Goal: Information Seeking & Learning: Learn about a topic

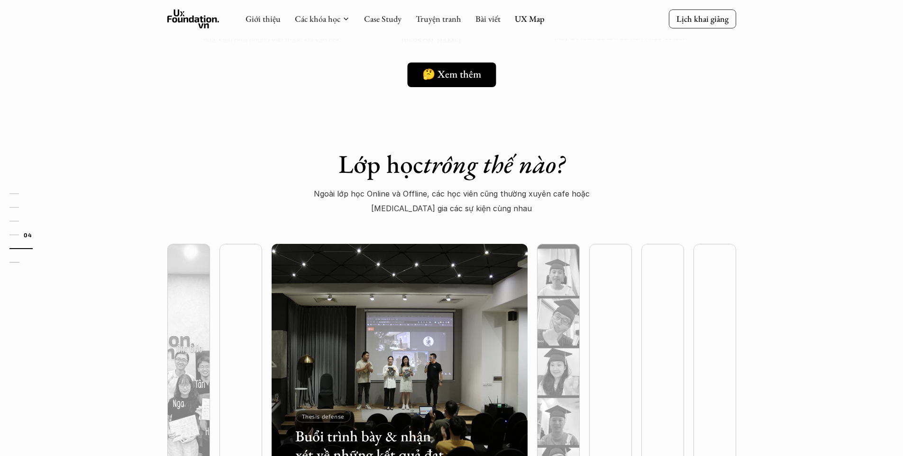
scroll to position [2148, 0]
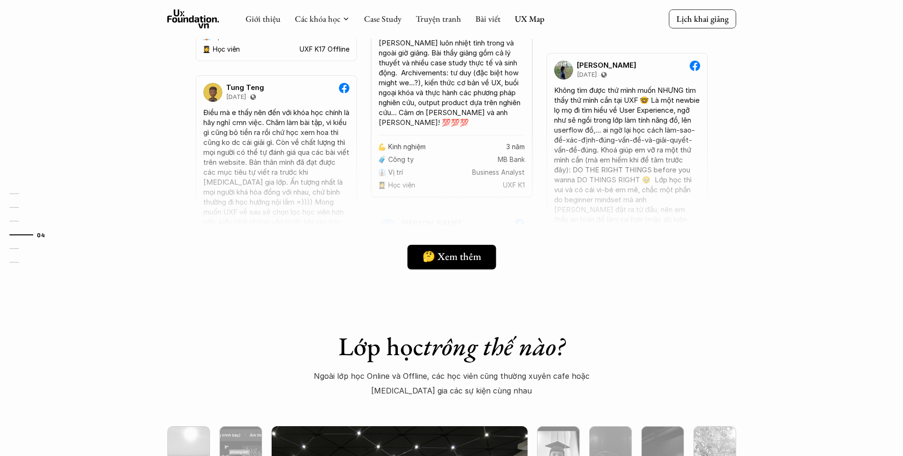
click at [472, 17] on div "Giới thiệu Các khóa học Case Study Truyện tranh Bài viết UX Map" at bounding box center [394, 18] width 299 height 19
click at [530, 15] on link "UX Map" at bounding box center [530, 18] width 30 height 11
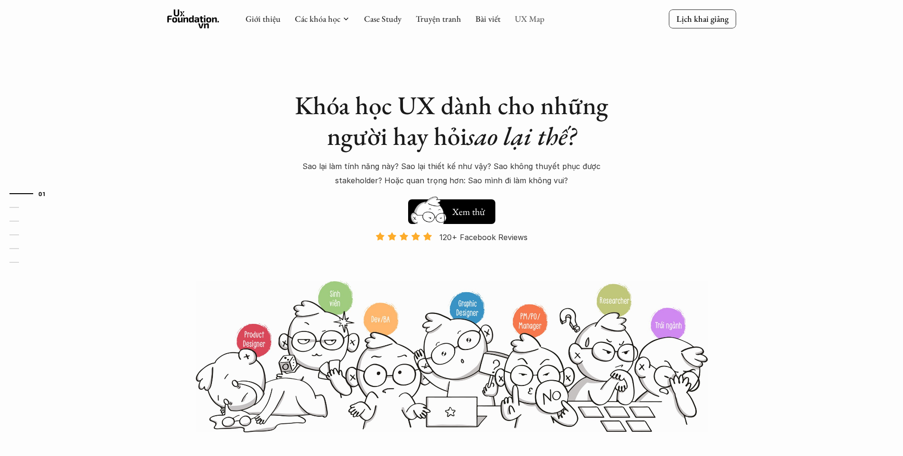
click at [525, 15] on link "UX Map" at bounding box center [530, 18] width 30 height 11
click at [523, 21] on link "UX Map" at bounding box center [530, 18] width 30 height 11
click at [528, 18] on link "UX Map" at bounding box center [530, 18] width 30 height 11
click at [522, 20] on link "UX Map" at bounding box center [530, 18] width 30 height 11
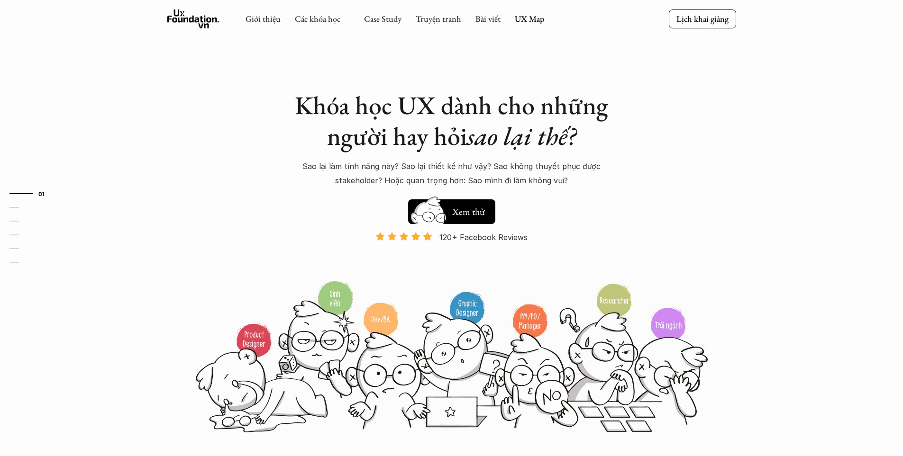
click at [537, 19] on link "UX Map" at bounding box center [530, 18] width 30 height 11
click at [491, 16] on link "Bài viết" at bounding box center [487, 18] width 25 height 11
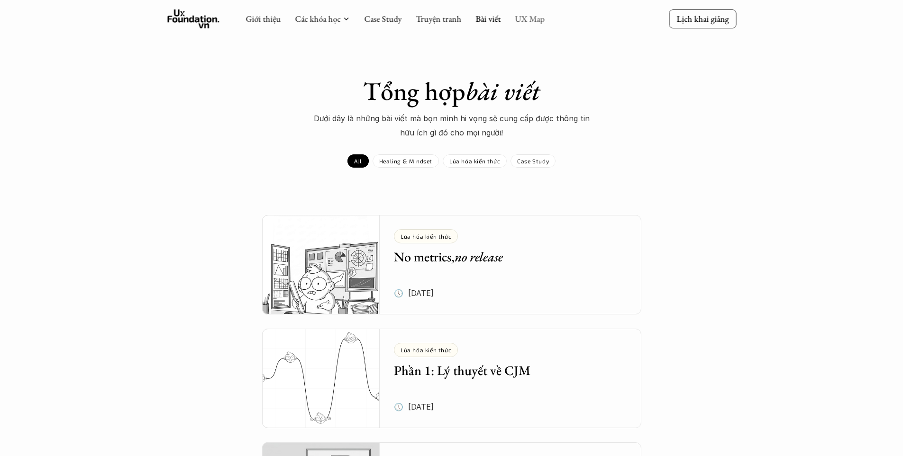
click at [531, 18] on link "UX Map" at bounding box center [530, 18] width 30 height 11
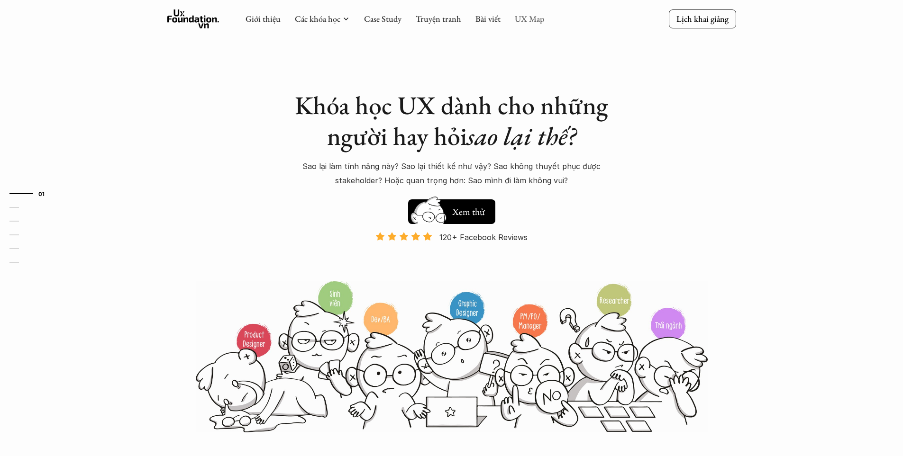
click at [522, 23] on link "UX Map" at bounding box center [530, 18] width 30 height 11
click at [530, 19] on link "UX Map" at bounding box center [530, 18] width 30 height 11
click at [477, 237] on p "120+ Facebook Reviews" at bounding box center [483, 237] width 88 height 14
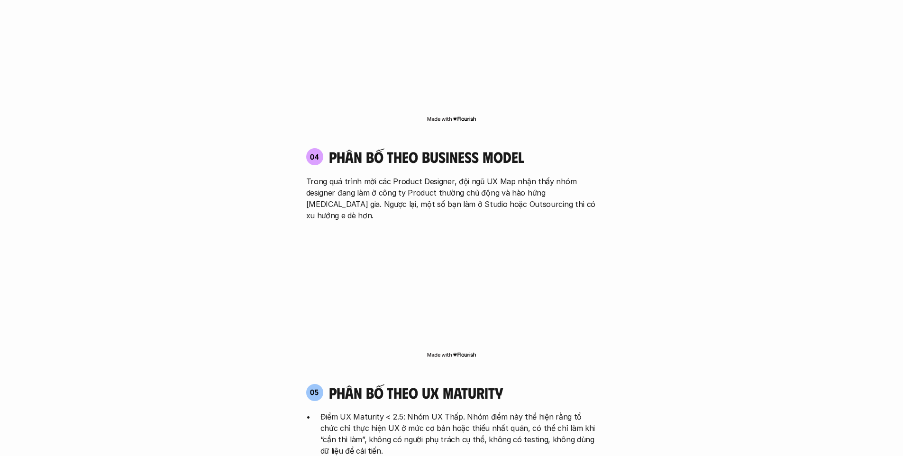
scroll to position [1659, 0]
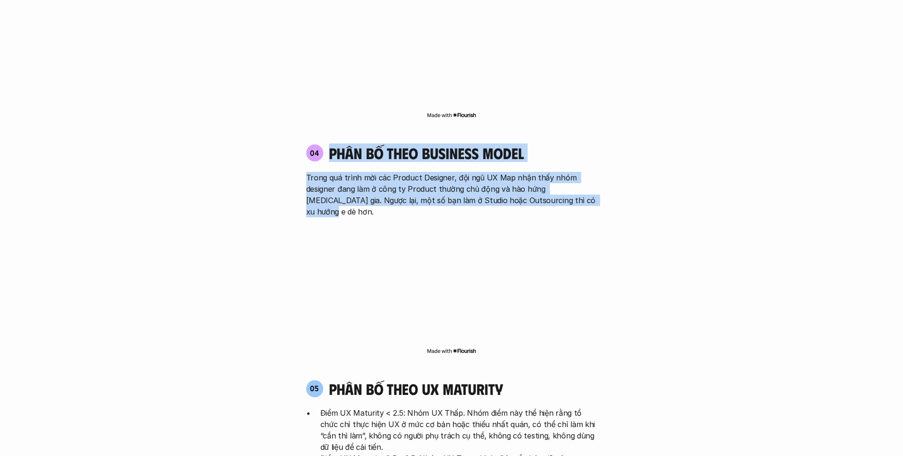
drag, startPoint x: 327, startPoint y: 109, endPoint x: 590, endPoint y: 162, distance: 267.9
click at [590, 162] on div "04 phân bố theo business model Trong quá trình mời các Product Designer, đội ng…" at bounding box center [452, 250] width 308 height 231
click at [570, 172] on p "Trong quá trình mời các Product Designer, đội ngũ UX Map nhận thấy nhóm designe…" at bounding box center [451, 194] width 291 height 45
drag, startPoint x: 569, startPoint y: 154, endPoint x: 309, endPoint y: 135, distance: 260.9
click at [309, 172] on p "Trong quá trình mời các Product Designer, đội ngũ UX Map nhận thấy nhóm designe…" at bounding box center [451, 194] width 291 height 45
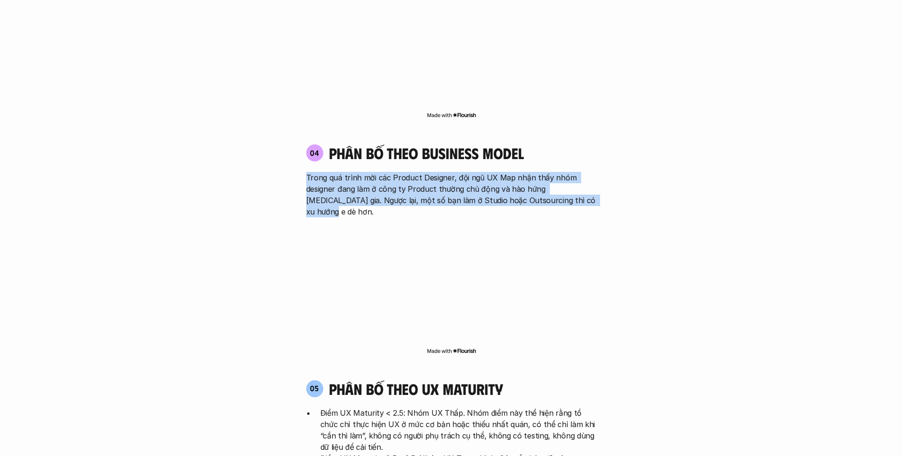
drag, startPoint x: 302, startPoint y: 135, endPoint x: 582, endPoint y: 153, distance: 280.2
click at [582, 153] on div "04 phân bố theo business model Trong quá trình mời các Product Designer, đội ng…" at bounding box center [452, 180] width 308 height 73
click at [484, 172] on p "Trong quá trình mời các Product Designer, đội ngũ UX Map nhận thấy nhóm designe…" at bounding box center [451, 194] width 291 height 45
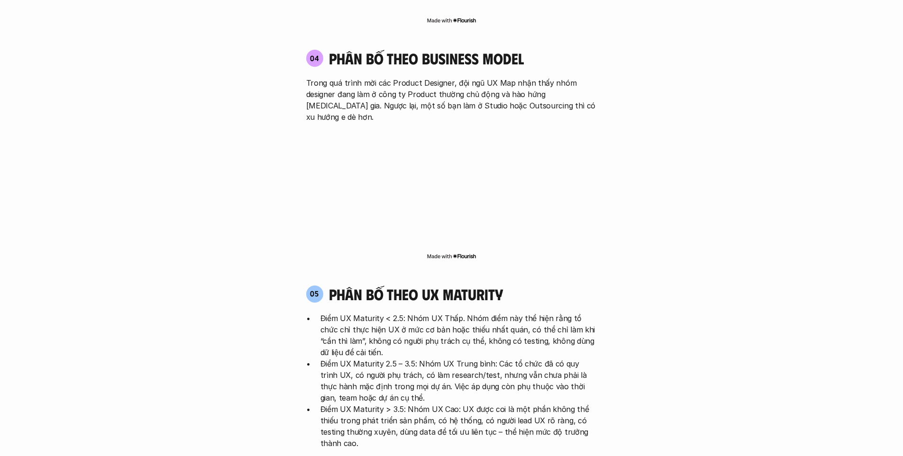
scroll to position [1896, 0]
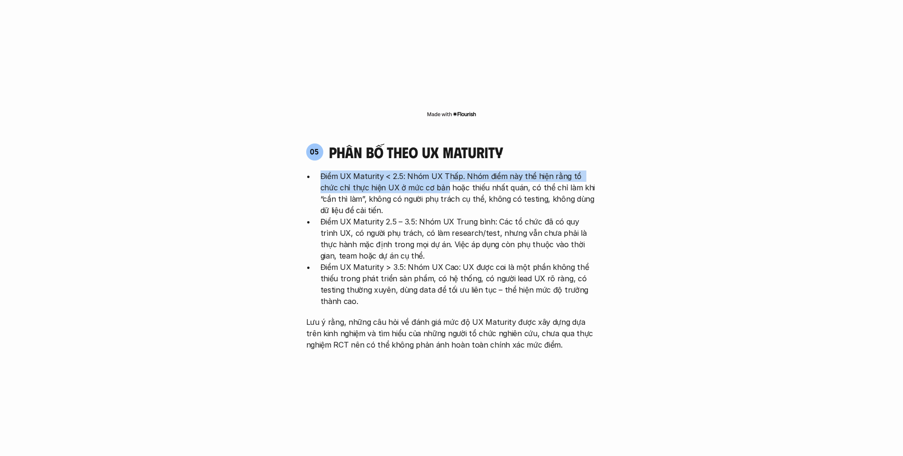
drag, startPoint x: 321, startPoint y: 118, endPoint x: 427, endPoint y: 130, distance: 105.8
click at [427, 171] on p "Điểm UX Maturity < 2.5: Nhóm UX Thấp. Nhóm điểm này thể hiện rằng tổ chức chỉ t…" at bounding box center [458, 193] width 277 height 45
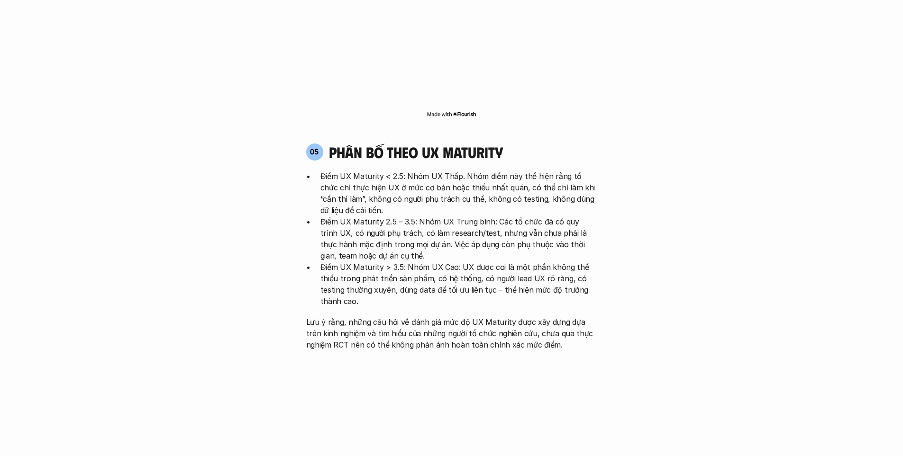
click at [419, 171] on p "Điểm UX Maturity < 2.5: Nhóm UX Thấp. Nhóm điểm này thể hiện rằng tổ chức chỉ t…" at bounding box center [458, 193] width 277 height 45
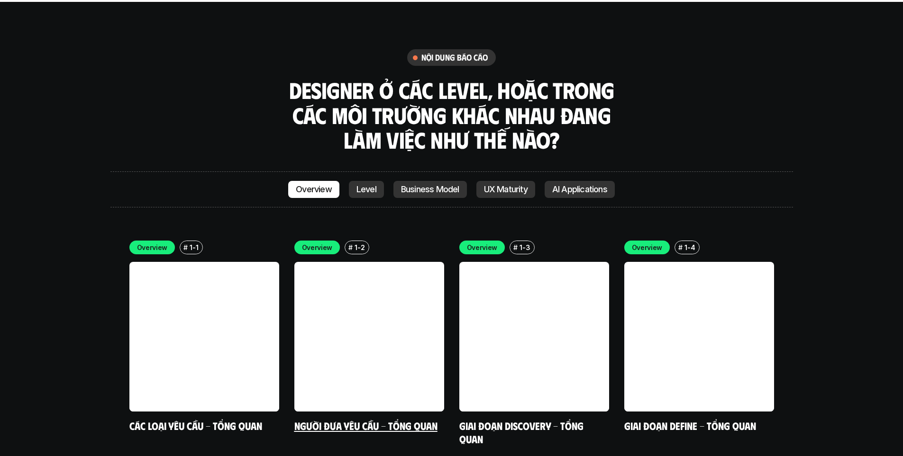
scroll to position [2749, 0]
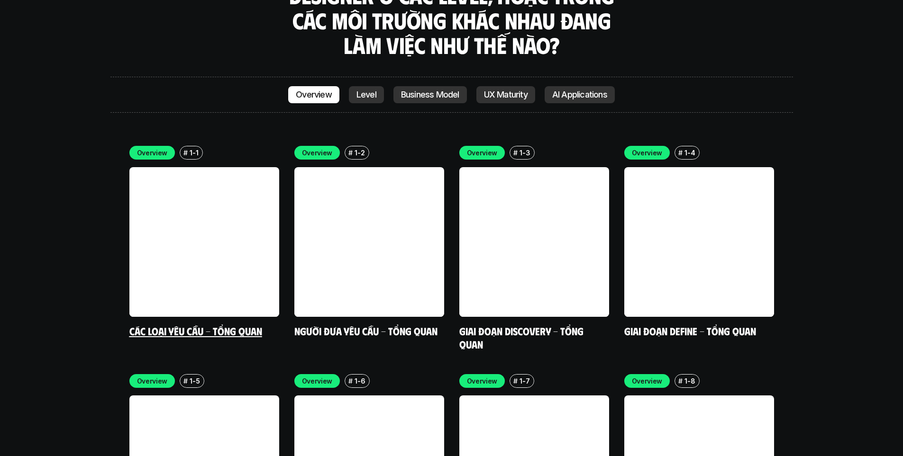
click at [245, 210] on link at bounding box center [204, 242] width 150 height 150
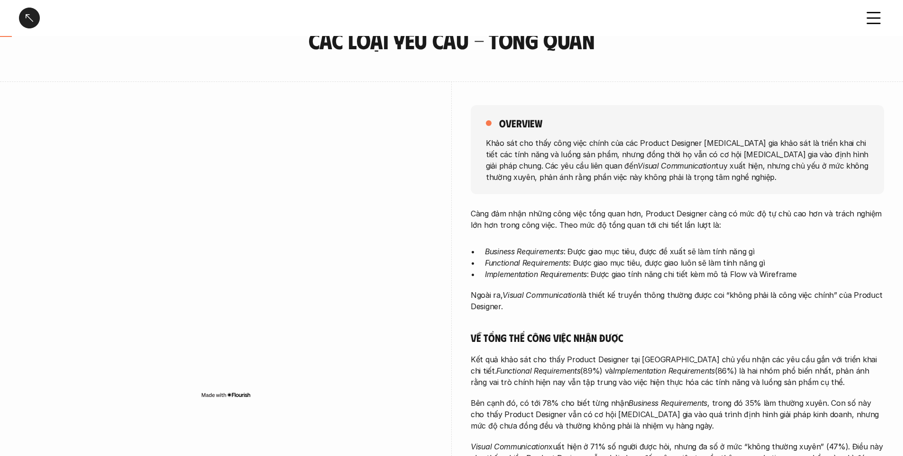
scroll to position [95, 0]
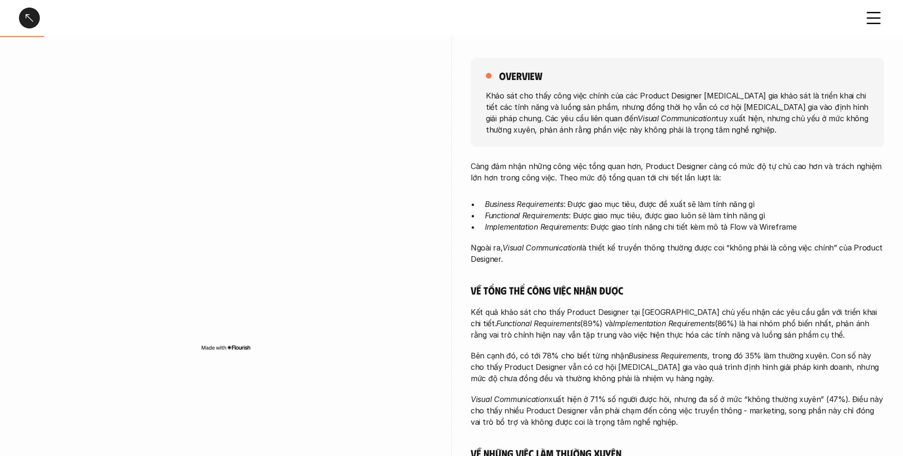
click at [192, 48] on div at bounding box center [225, 207] width 413 height 347
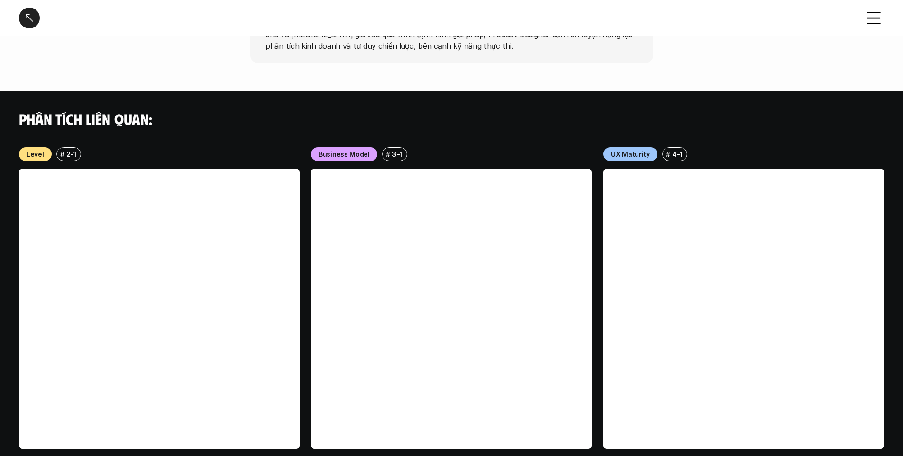
scroll to position [926, 0]
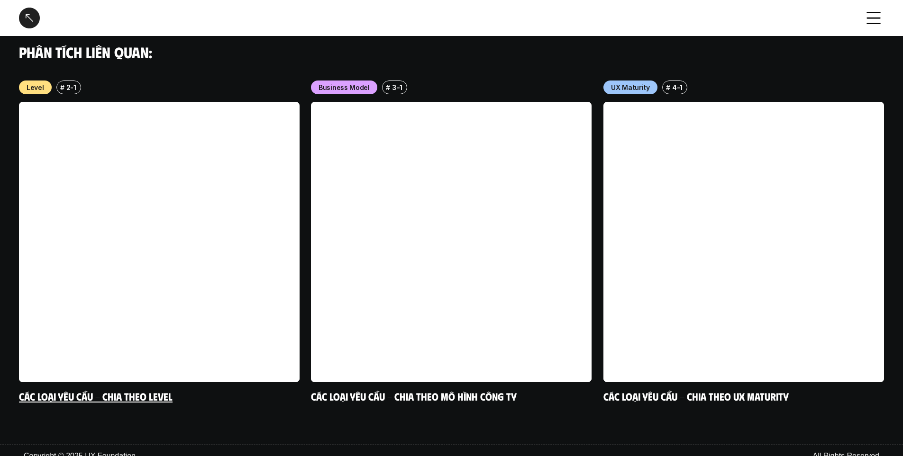
click at [209, 250] on link at bounding box center [159, 242] width 281 height 281
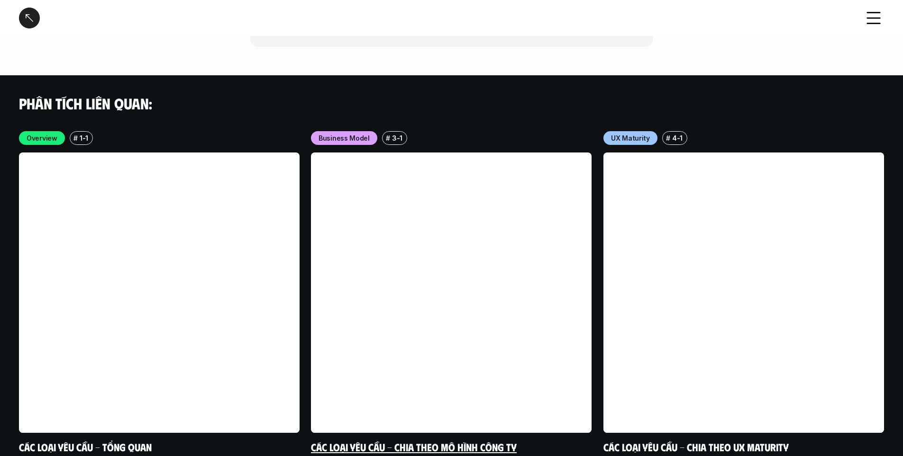
scroll to position [2701, 0]
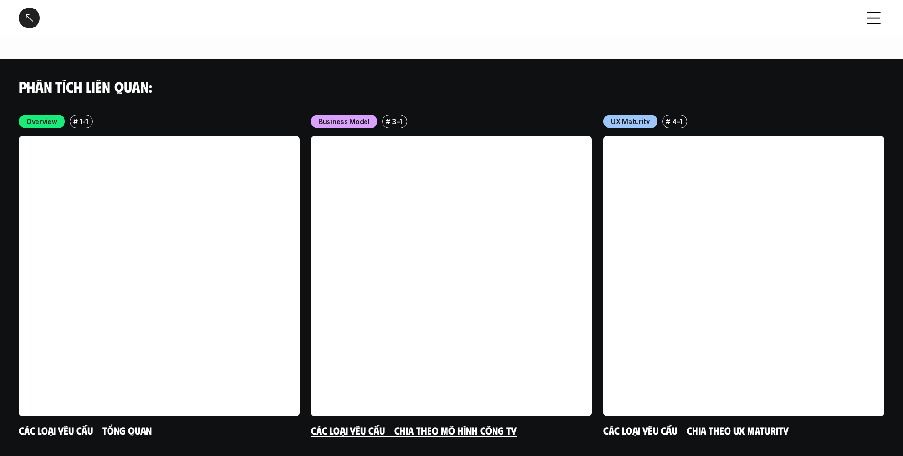
click at [521, 210] on link at bounding box center [451, 276] width 281 height 281
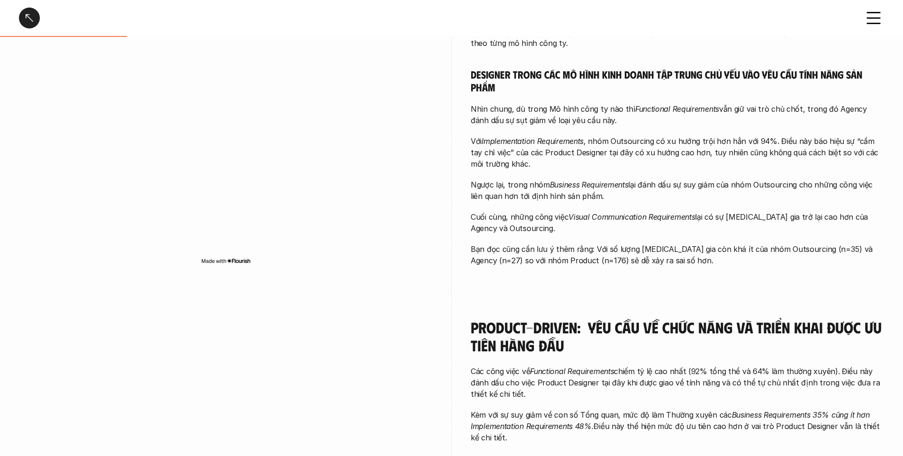
scroll to position [427, 0]
